Goal: Answer question/provide support: Answer question/provide support

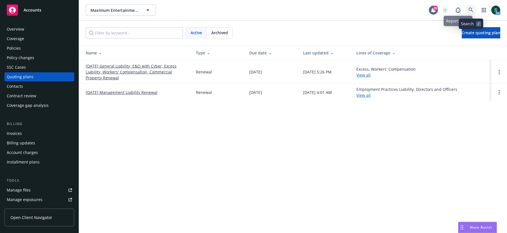
click at [470, 8] on icon at bounding box center [470, 10] width 5 height 5
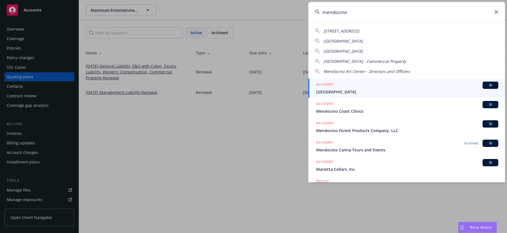
type input "mendocino"
click at [349, 91] on span "[GEOGRAPHIC_DATA]" at bounding box center [407, 92] width 182 height 6
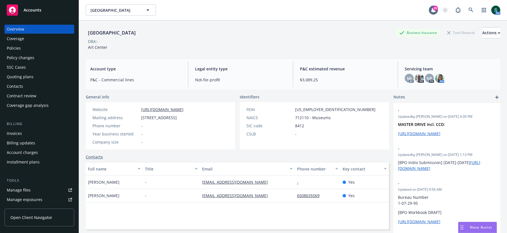
click at [476, 228] on span "Nova Assist" at bounding box center [481, 227] width 22 height 5
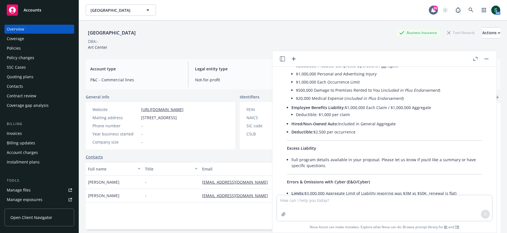
scroll to position [913, 0]
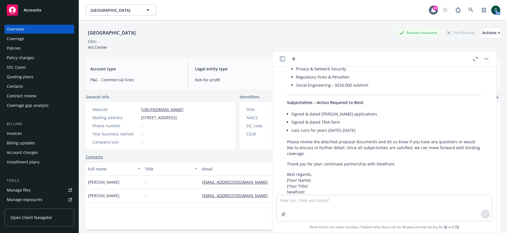
click at [293, 60] on icon "button" at bounding box center [293, 59] width 7 height 7
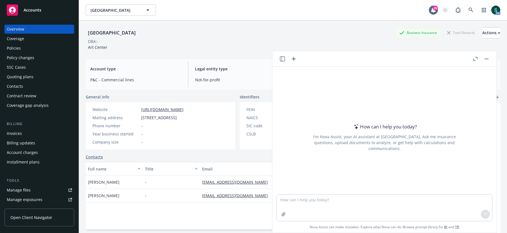
click at [311, 194] on div at bounding box center [384, 191] width 215 height 7
click at [299, 198] on textarea at bounding box center [384, 208] width 215 height 26
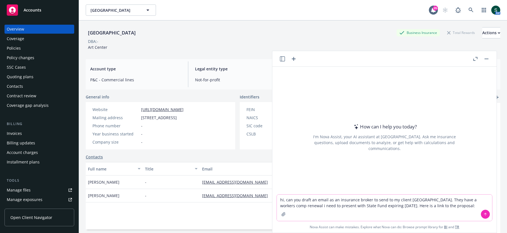
paste textarea "[URL][DOMAIN_NAME]"
type textarea "hi, can you draft an email as an insurance broker to send to my client [GEOGRAP…"
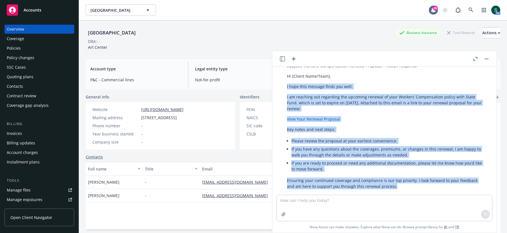
scroll to position [57, 0]
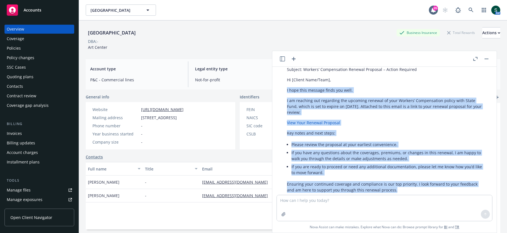
drag, startPoint x: 394, startPoint y: 175, endPoint x: 287, endPoint y: 94, distance: 133.8
click at [287, 94] on div "Certainly! Here’s a professional draft email for presenting a workers’ comp ren…" at bounding box center [384, 146] width 206 height 207
copy div "I hope this message finds you well. I am reaching out regarding the upcoming re…"
click at [23, 77] on div "Quoting plans" at bounding box center [20, 76] width 27 height 9
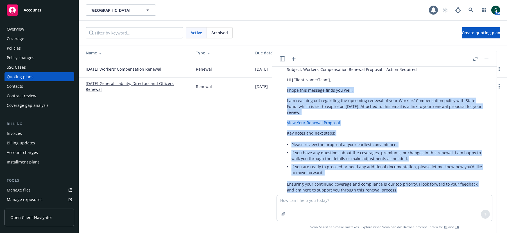
click at [282, 57] on icon "button" at bounding box center [282, 58] width 5 height 5
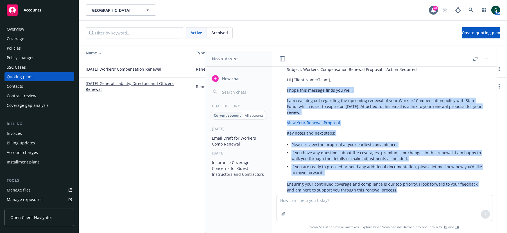
click at [486, 59] on button "button" at bounding box center [486, 59] width 7 height 7
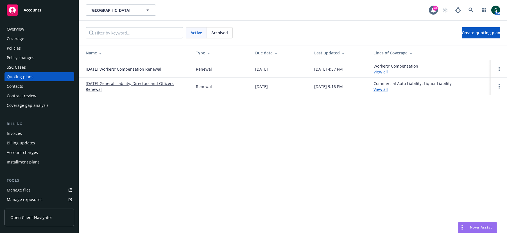
click at [137, 71] on link "[DATE] Workers' Compensation Renewal" at bounding box center [124, 69] width 76 height 6
